Goal: Navigation & Orientation: Find specific page/section

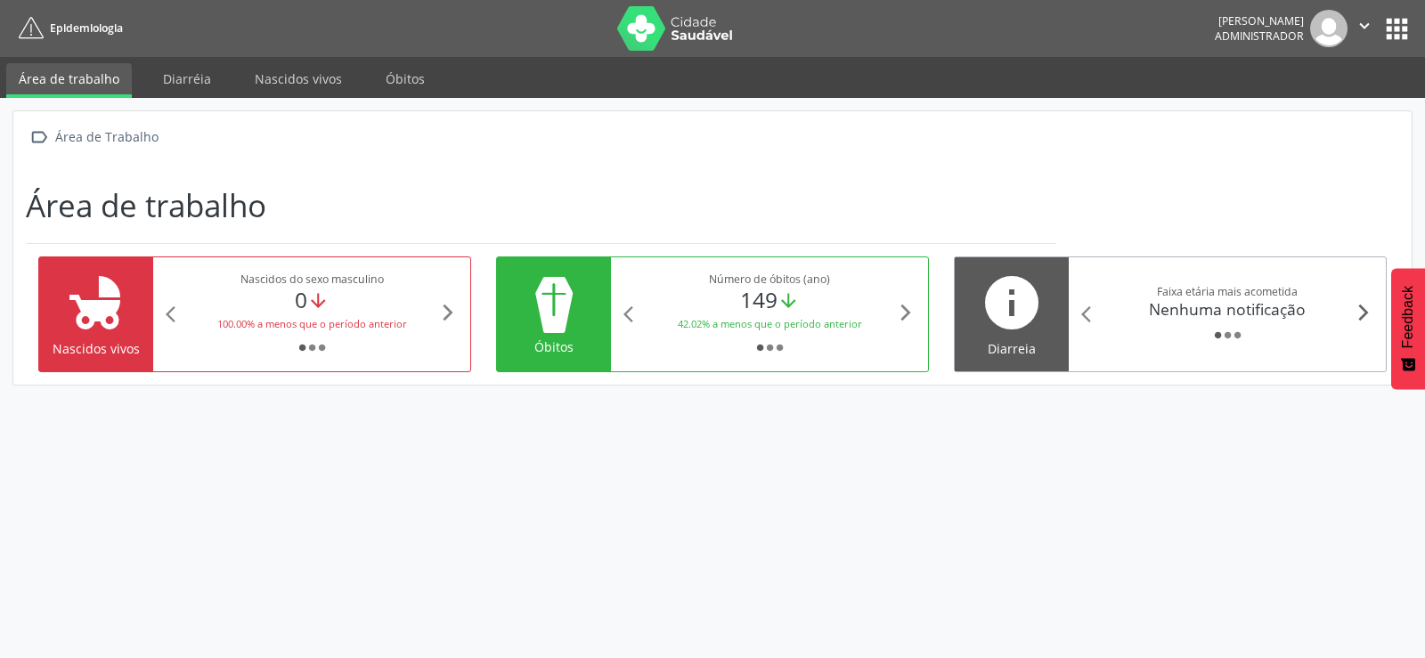
click at [1365, 312] on icon "arrow_forward_ios" at bounding box center [1364, 313] width 20 height 20
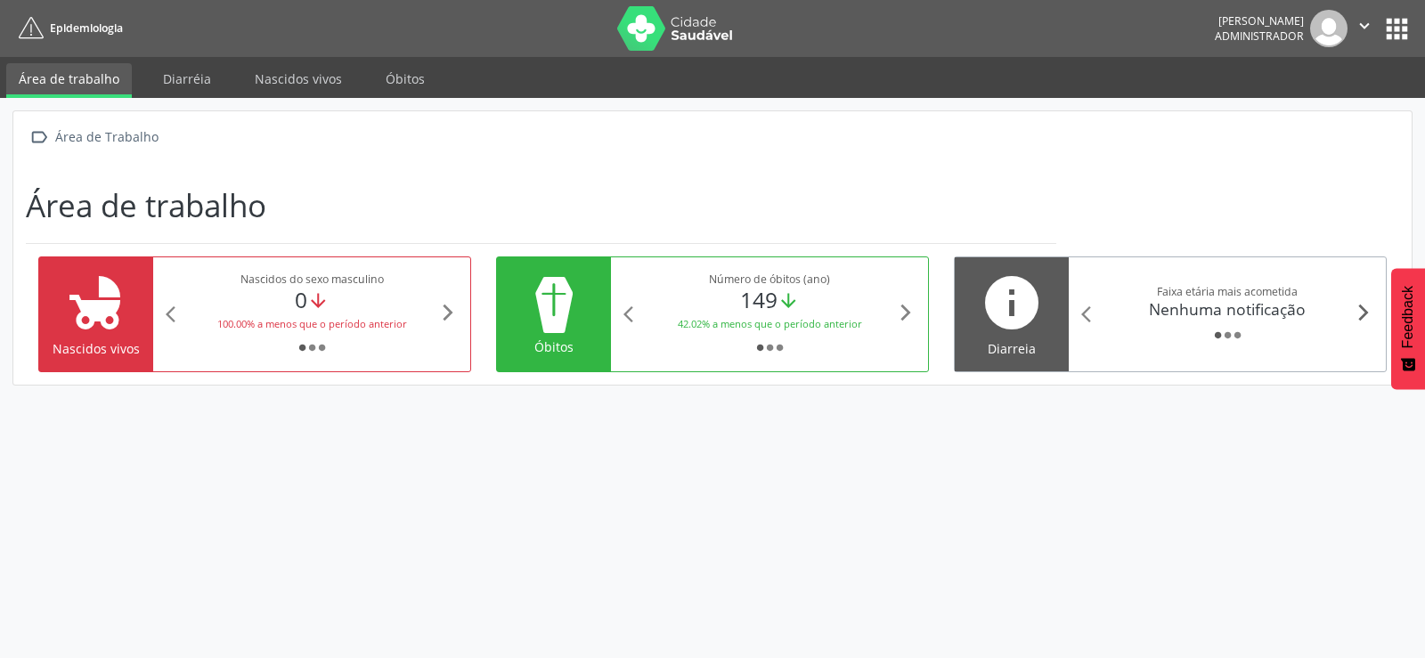
click at [1355, 317] on icon "arrow_forward_ios" at bounding box center [1364, 313] width 20 height 20
click at [1365, 307] on icon "arrow_forward_ios" at bounding box center [1364, 313] width 20 height 20
click at [176, 73] on link "Diarréia" at bounding box center [187, 78] width 73 height 31
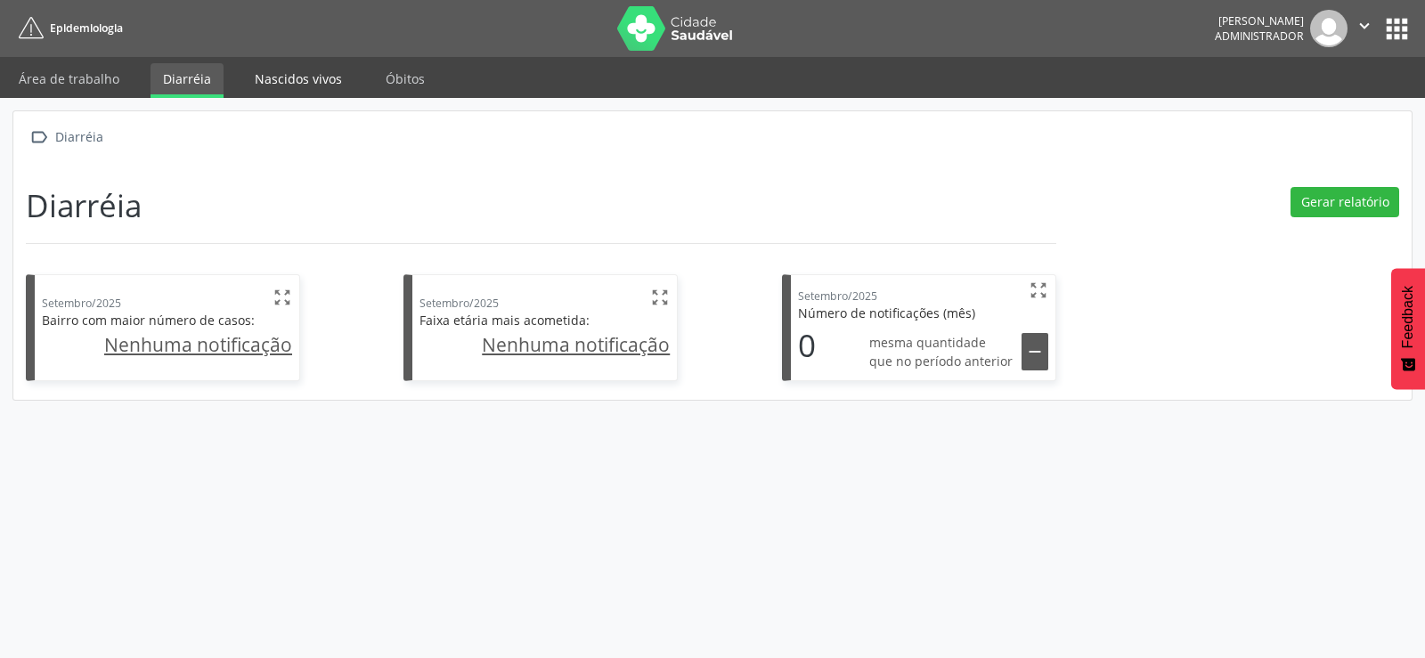
click at [304, 77] on link "Nascidos vivos" at bounding box center [298, 78] width 112 height 31
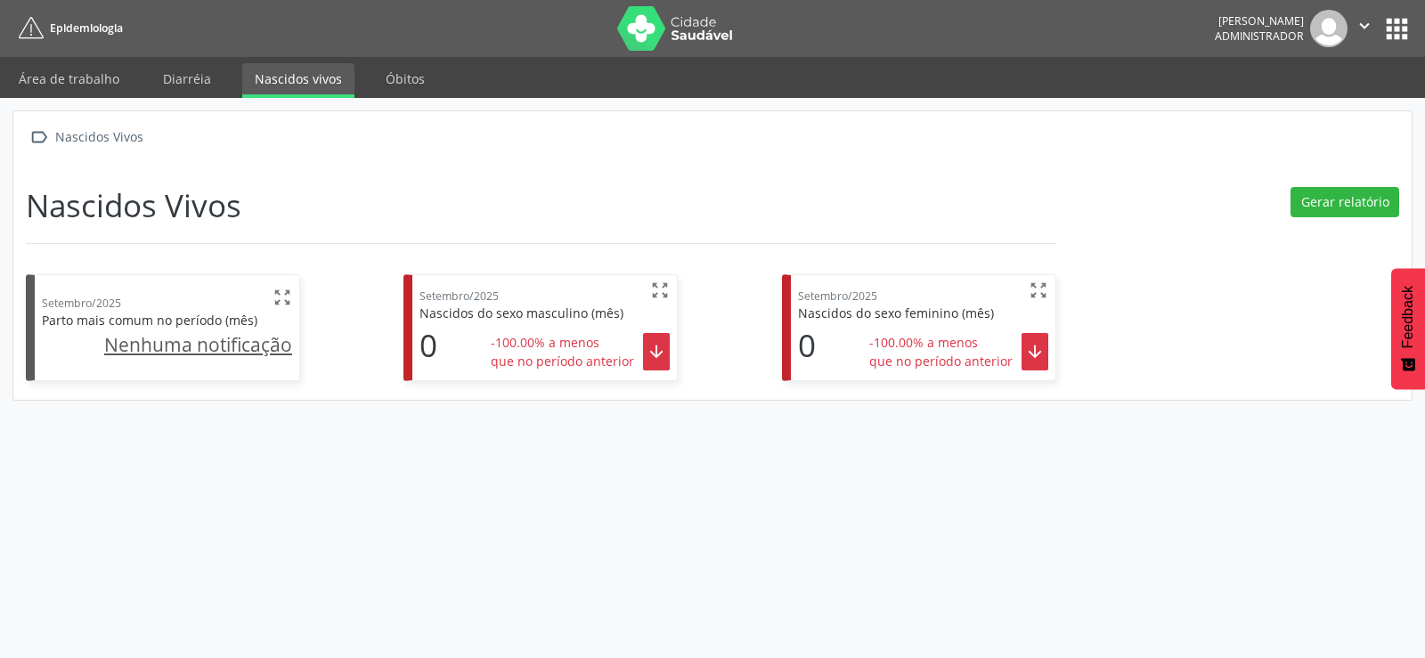
click at [431, 91] on ul "Área de trabalho Diarréia Nascidos vivos [GEOGRAPHIC_DATA]" at bounding box center [712, 77] width 1425 height 41
click at [373, 72] on link "Óbitos" at bounding box center [405, 78] width 64 height 31
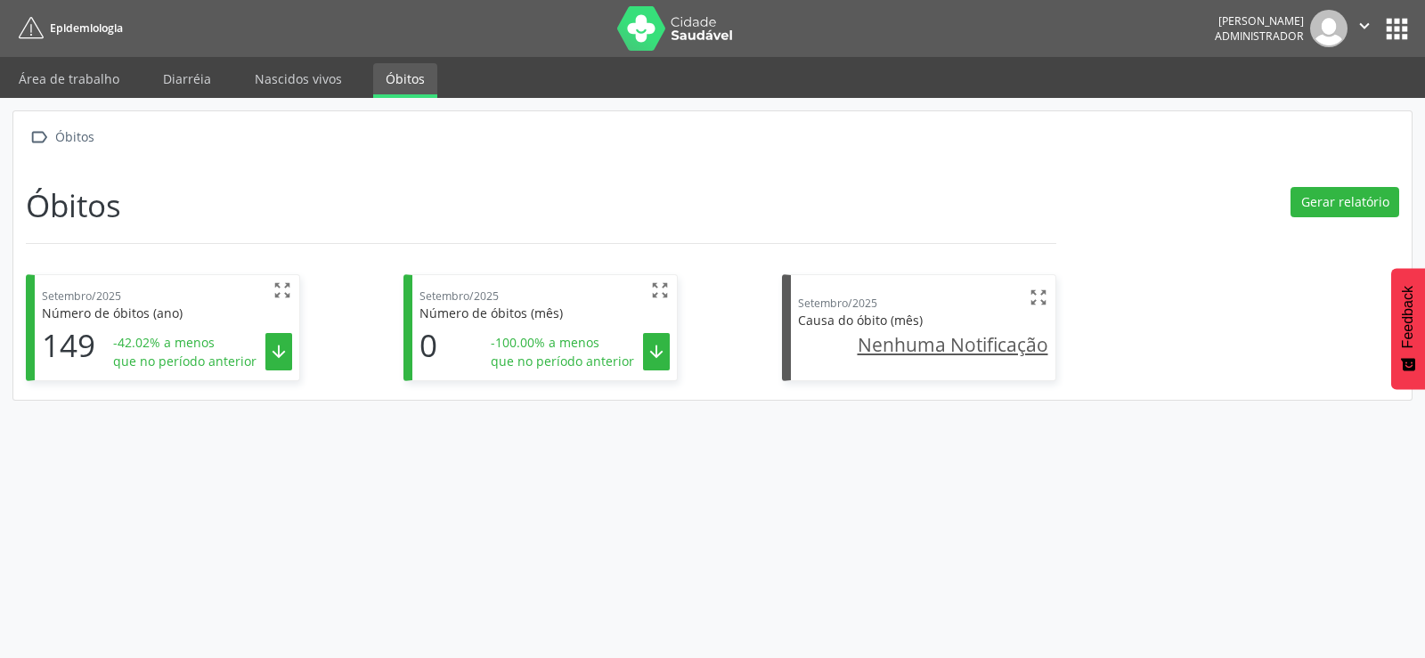
click at [1400, 19] on button "apps" at bounding box center [1397, 28] width 31 height 31
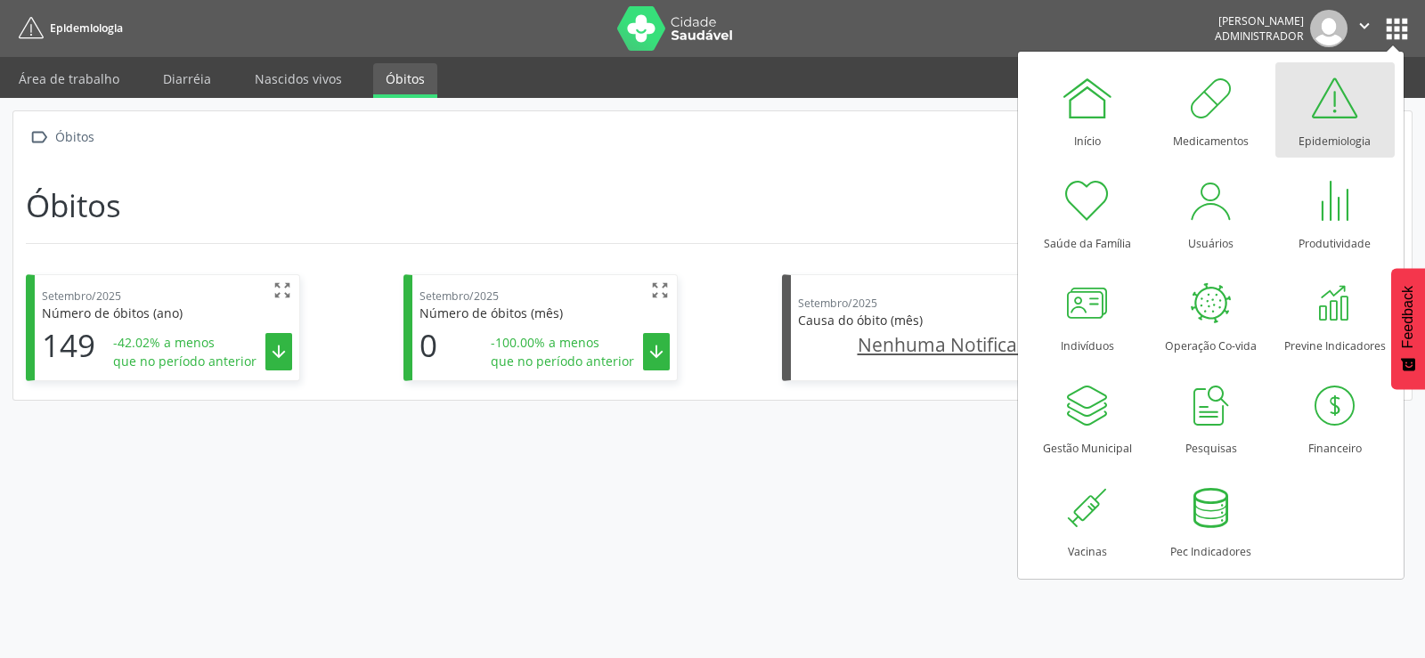
click at [633, 143] on div " [GEOGRAPHIC_DATA]" at bounding box center [713, 137] width 1374 height 26
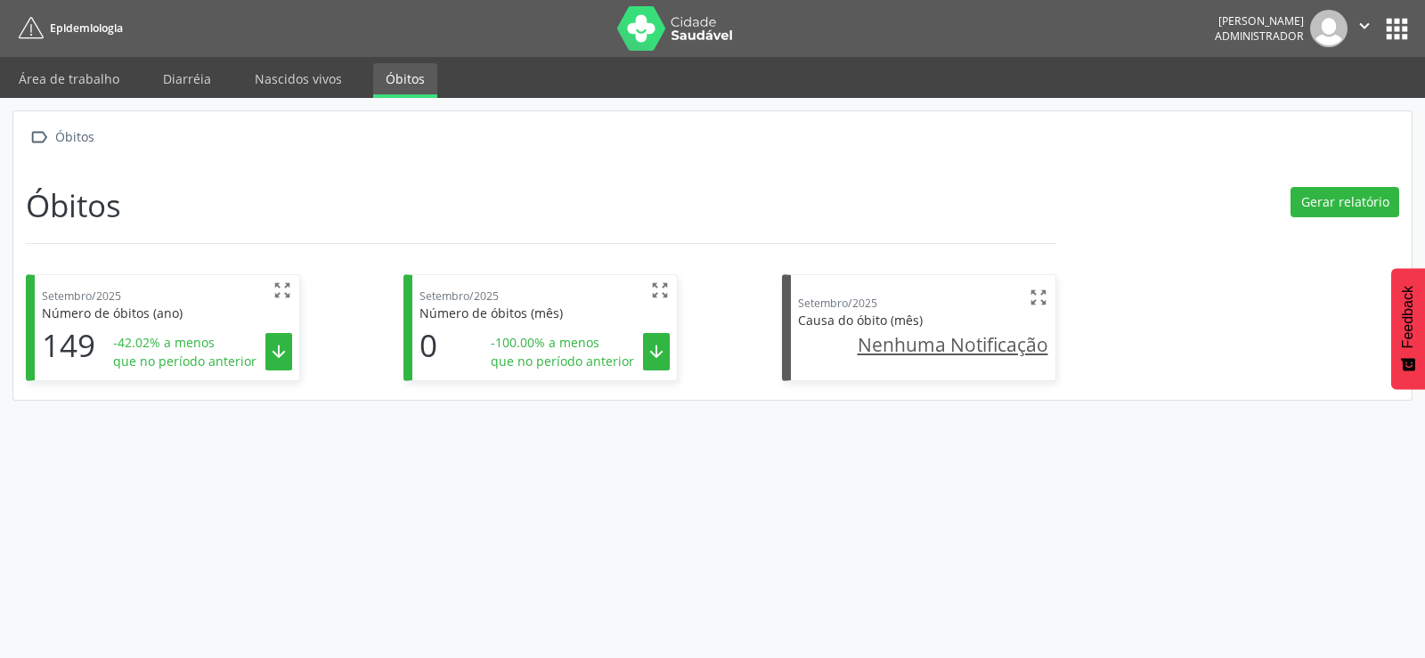
click at [1405, 15] on button "apps" at bounding box center [1397, 28] width 31 height 31
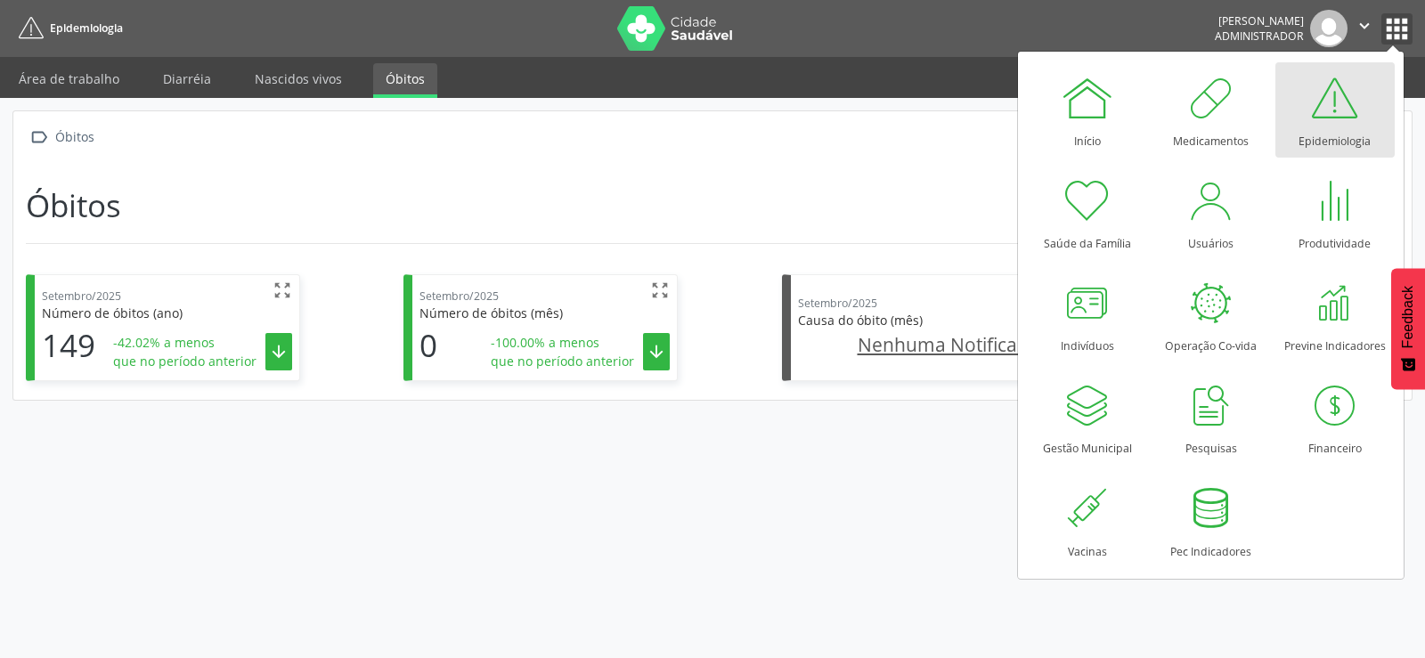
click at [1358, 21] on icon "" at bounding box center [1365, 26] width 20 height 20
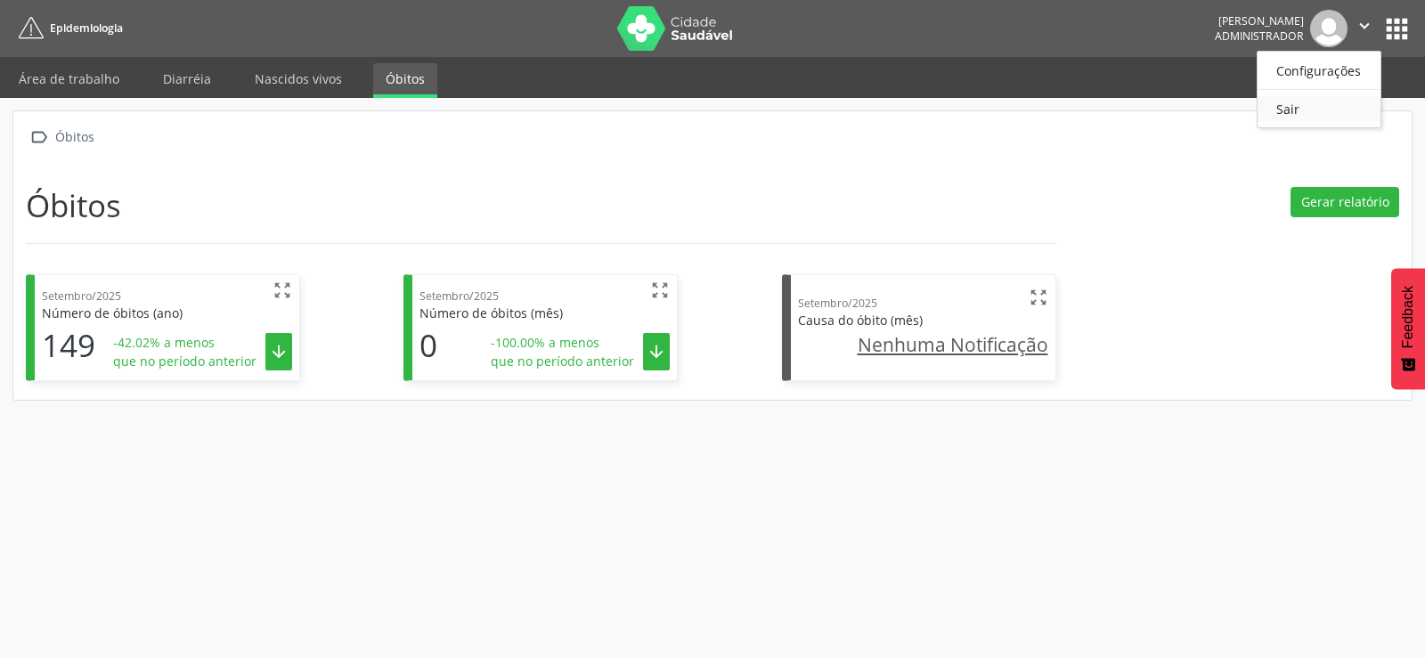
click at [1318, 105] on link "Sair" at bounding box center [1319, 108] width 123 height 25
